Goal: Task Accomplishment & Management: Manage account settings

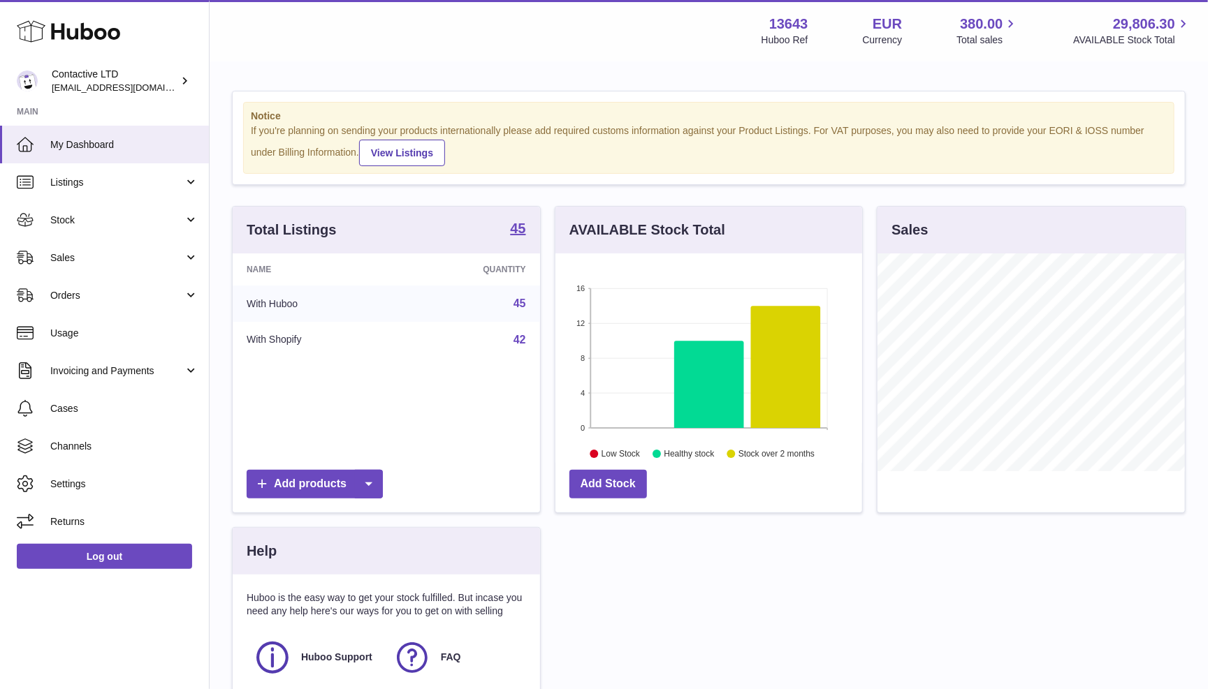
scroll to position [217, 306]
click at [72, 221] on span "Stock" at bounding box center [116, 220] width 133 height 13
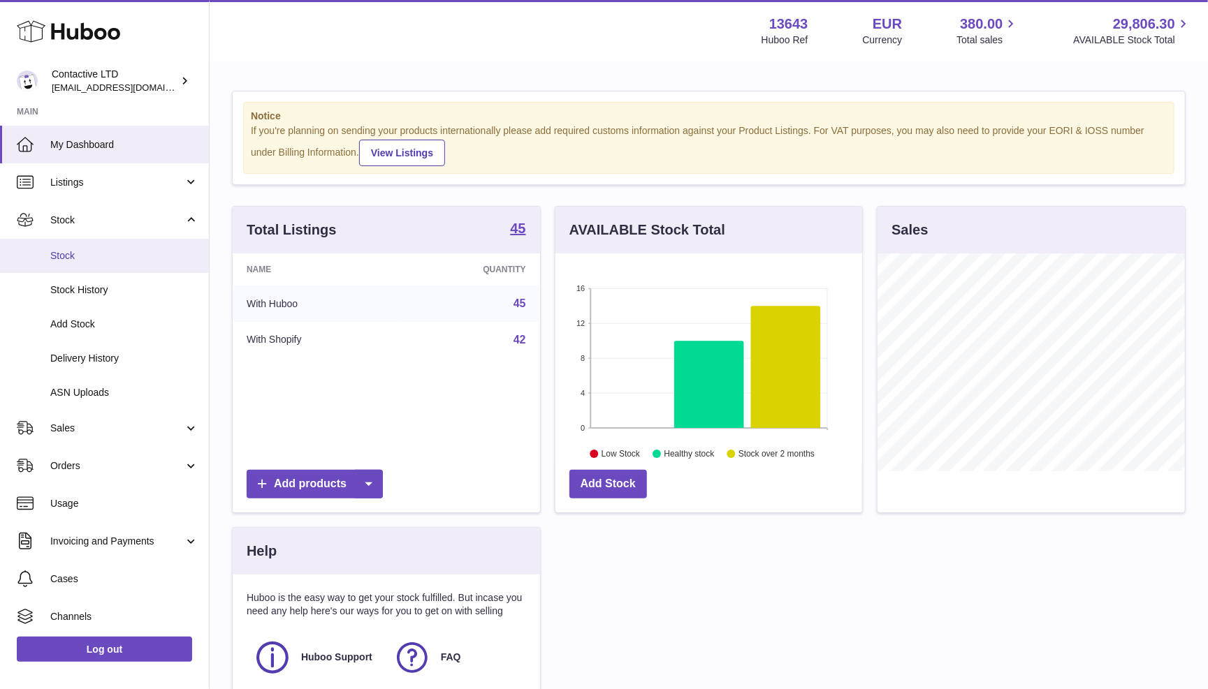
click at [75, 270] on link "Stock" at bounding box center [104, 256] width 209 height 34
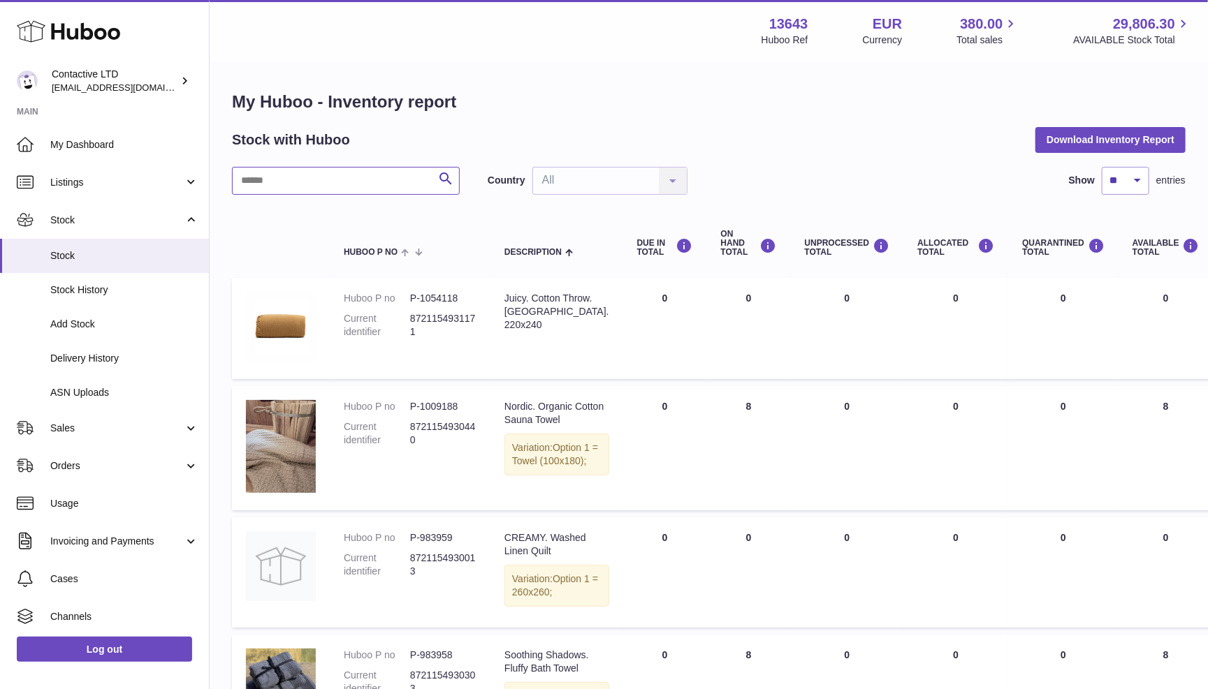
click at [269, 176] on input "text" at bounding box center [346, 181] width 228 height 28
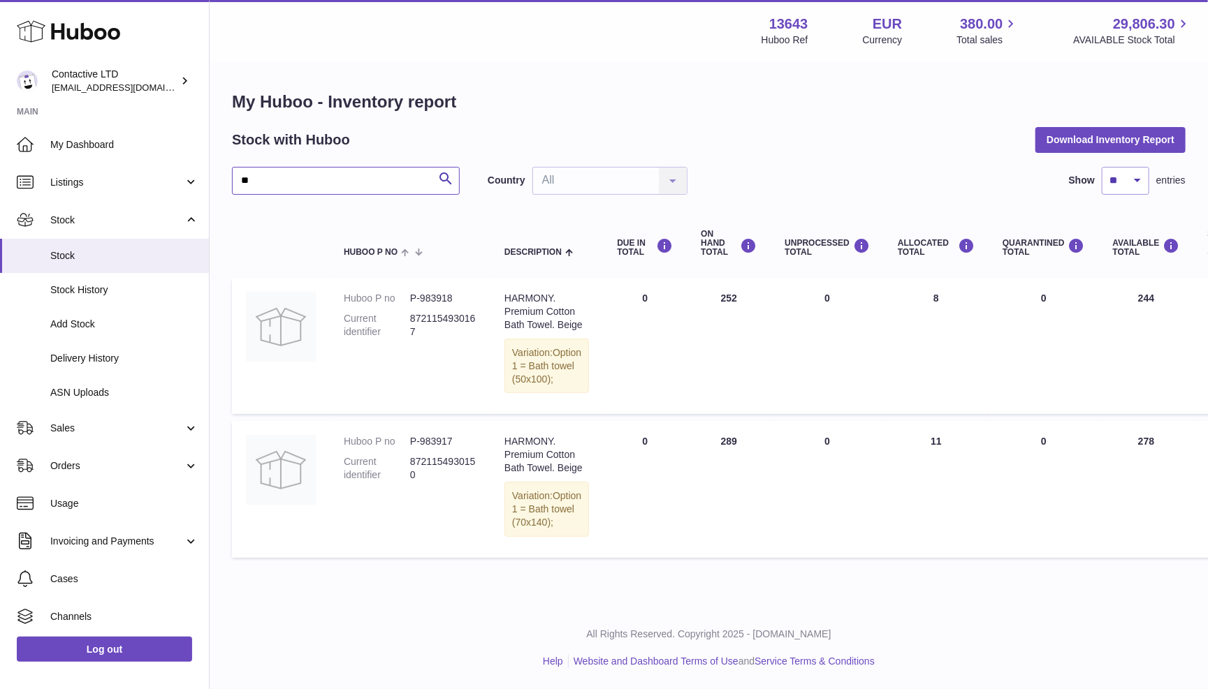
type input "*"
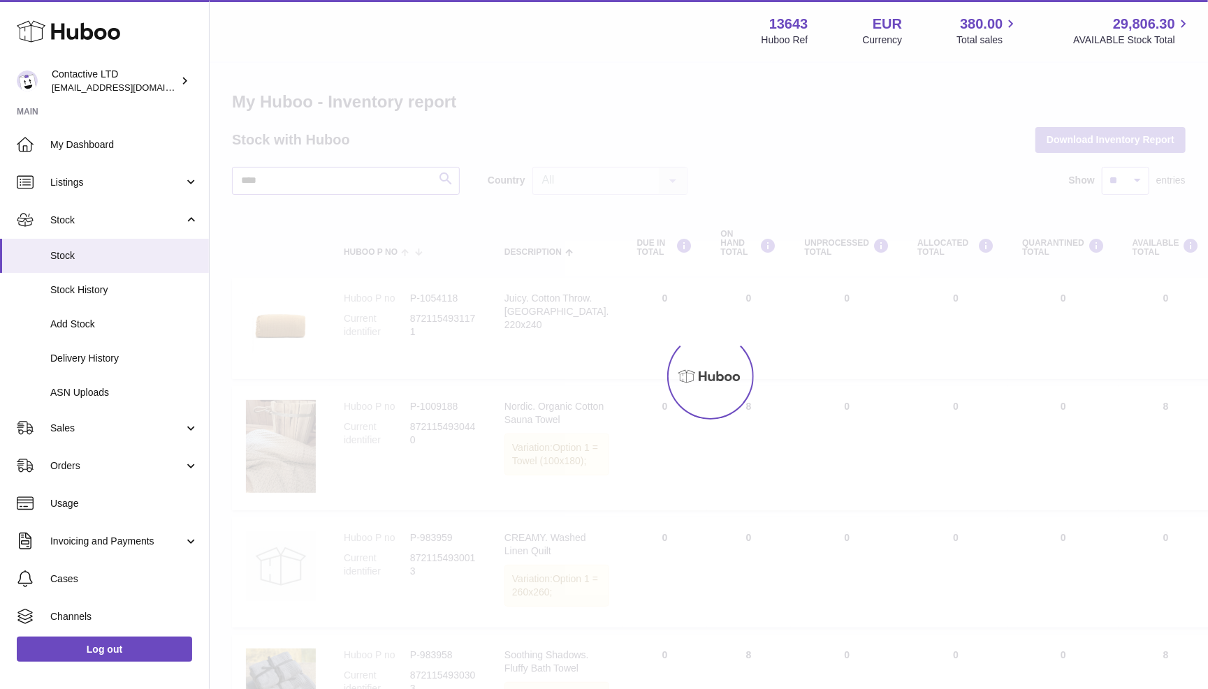
type input "*****"
